Goal: Transaction & Acquisition: Purchase product/service

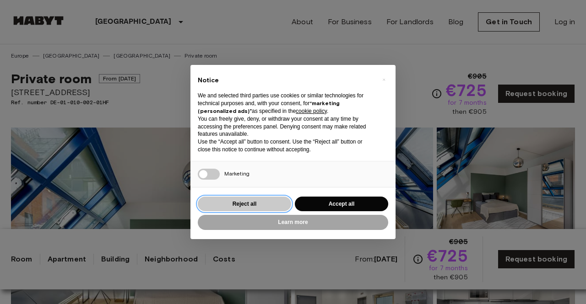
click at [267, 204] on button "Reject all" at bounding box center [244, 204] width 93 height 15
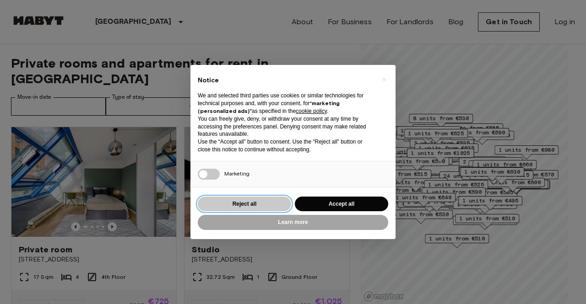
click at [251, 204] on button "Reject all" at bounding box center [244, 204] width 93 height 15
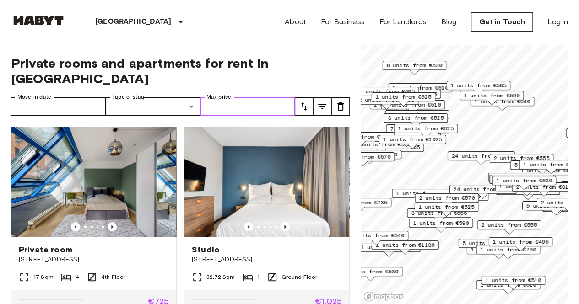
click at [263, 97] on input "Max price" at bounding box center [247, 106] width 95 height 18
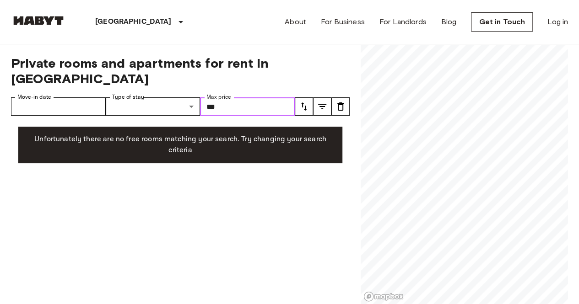
click at [263, 97] on input "***" at bounding box center [247, 106] width 95 height 18
type input "*"
type input "***"
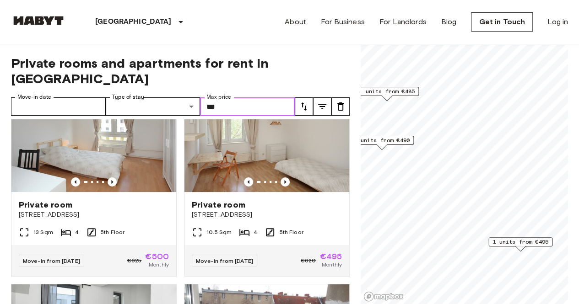
scroll to position [47, 0]
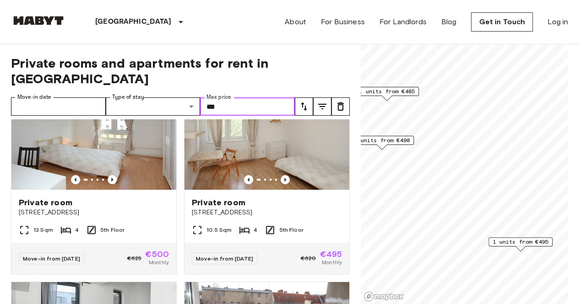
click at [280, 175] on icon "Previous image" at bounding box center [284, 179] width 9 height 9
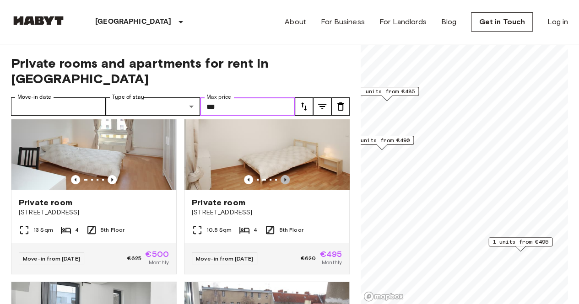
click at [280, 175] on icon "Previous image" at bounding box center [284, 179] width 9 height 9
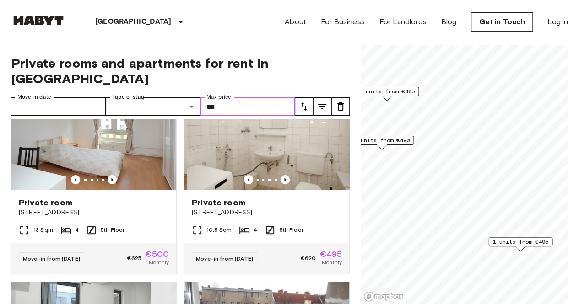
click at [280, 175] on icon "Previous image" at bounding box center [284, 179] width 9 height 9
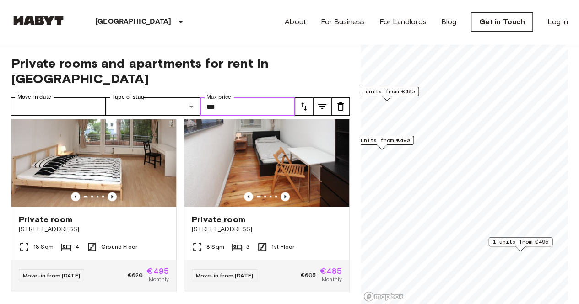
scroll to position [445, 0]
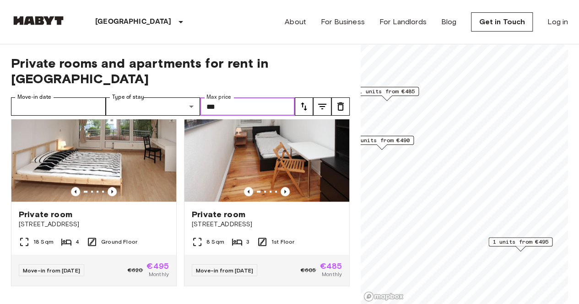
click at [516, 243] on span "1 units from €495" at bounding box center [520, 242] width 56 height 8
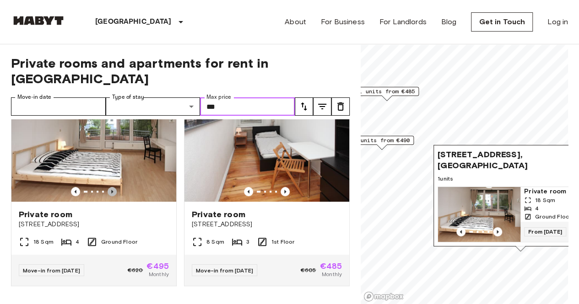
click at [109, 187] on icon "Previous image" at bounding box center [111, 191] width 9 height 9
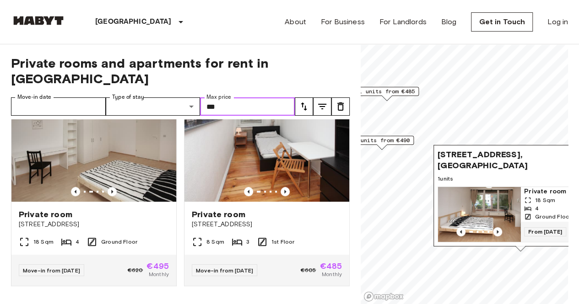
click at [109, 187] on icon "Previous image" at bounding box center [111, 191] width 9 height 9
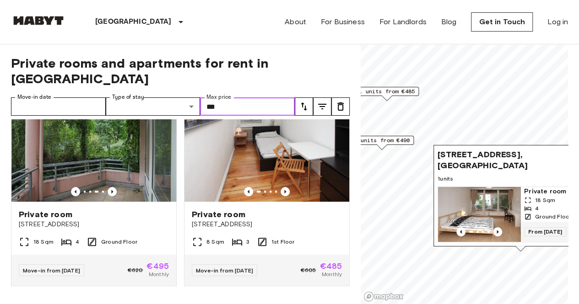
click at [111, 190] on icon "Previous image" at bounding box center [112, 192] width 2 height 4
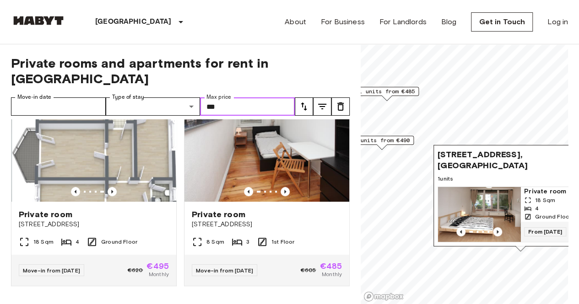
click at [111, 187] on icon "Previous image" at bounding box center [111, 191] width 9 height 9
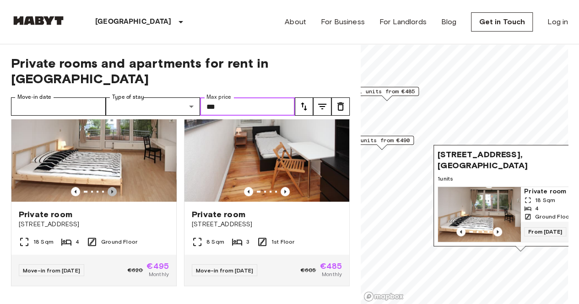
click at [112, 187] on icon "Previous image" at bounding box center [111, 191] width 9 height 9
